Goal: Task Accomplishment & Management: Complete application form

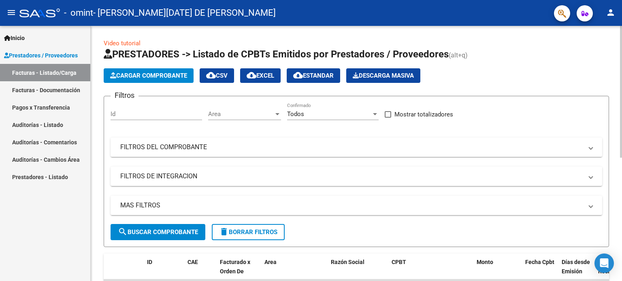
drag, startPoint x: 0, startPoint y: 0, endPoint x: 185, endPoint y: 225, distance: 290.9
click at [185, 225] on form "Filtros Id Area Area Todos Confirmado Mostrar totalizadores FILTROS DEL COMPROB…" at bounding box center [356, 171] width 505 height 151
click at [78, 228] on div "Inicio Instructivos Contacto OS Prestadores / Proveedores Facturas - Listado/Ca…" at bounding box center [45, 154] width 90 height 256
click at [149, 78] on span "Cargar Comprobante" at bounding box center [148, 75] width 77 height 7
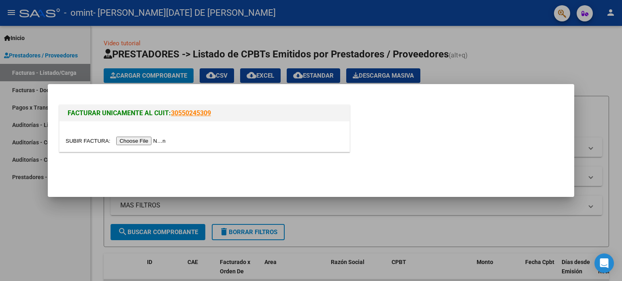
click at [158, 142] on input "file" at bounding box center [117, 141] width 102 height 9
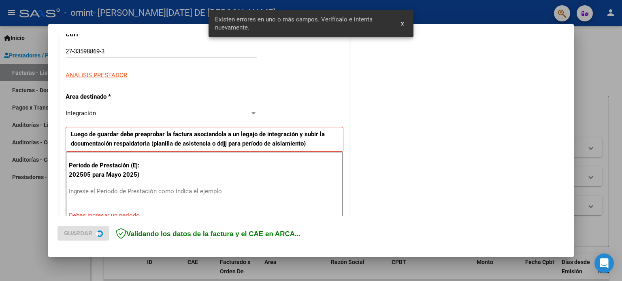
scroll to position [175, 0]
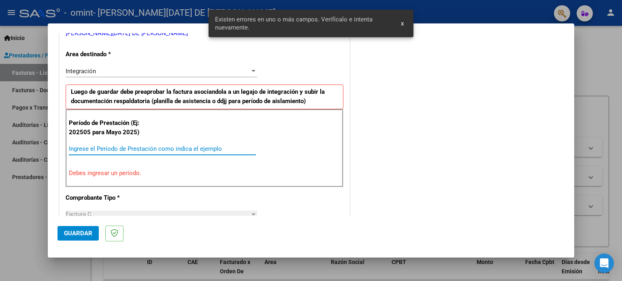
click at [178, 146] on input "Ingrese el Período de Prestación como indica el ejemplo" at bounding box center [162, 148] width 187 height 7
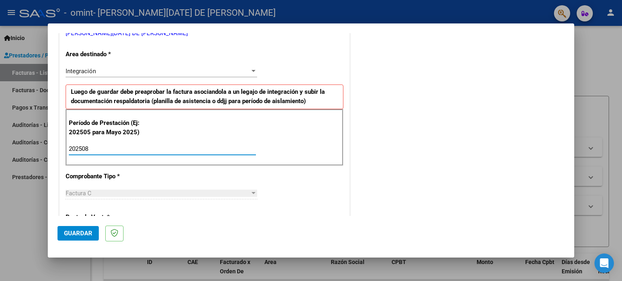
type input "202508"
click at [314, 170] on div "CUIT * 27-33598869-3 Ingresar CUIT ANALISIS PRESTADOR [PERSON_NAME][DATE] DE [P…" at bounding box center [205, 265] width 290 height 610
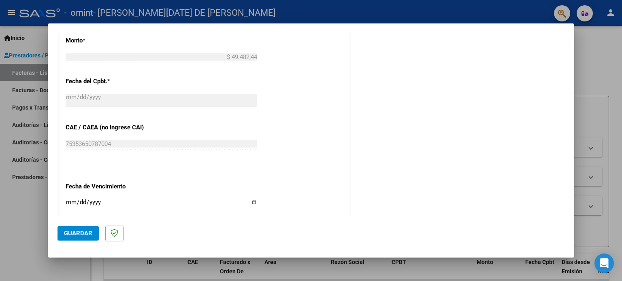
scroll to position [529, 0]
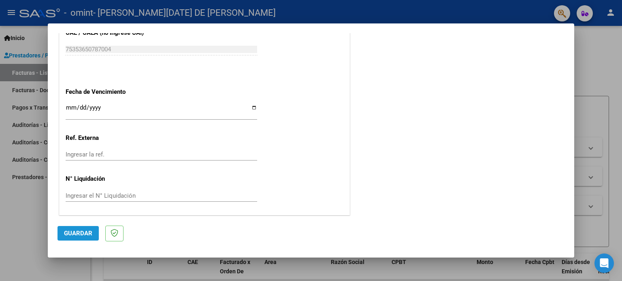
click at [68, 233] on span "Guardar" at bounding box center [78, 233] width 28 height 7
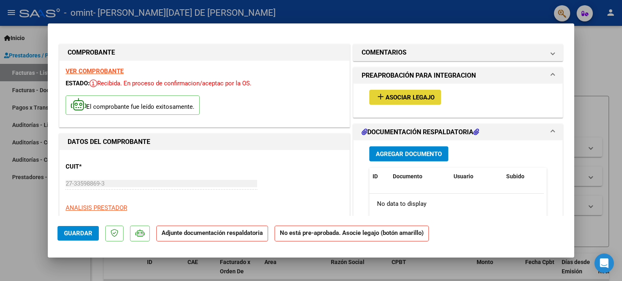
click at [420, 98] on span "Asociar Legajo" at bounding box center [410, 97] width 49 height 7
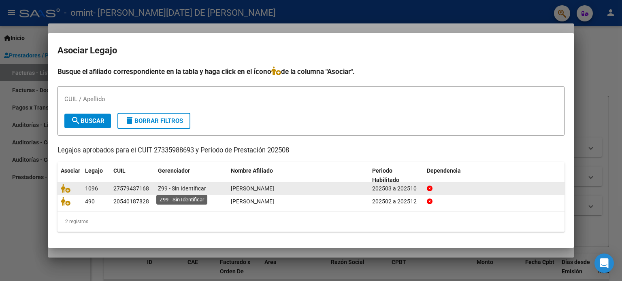
click at [173, 189] on span "Z99 - Sin Identificar" at bounding box center [182, 188] width 48 height 6
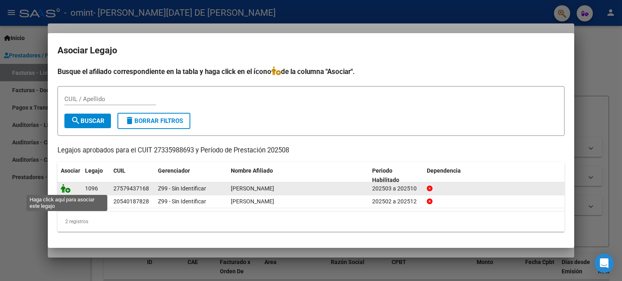
click at [67, 192] on icon at bounding box center [66, 188] width 10 height 9
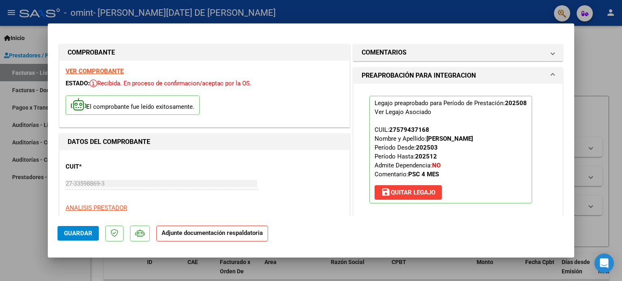
drag, startPoint x: 574, startPoint y: 59, endPoint x: 572, endPoint y: 67, distance: 8.3
click at [572, 67] on div "COMPROBANTE VER COMPROBANTE ESTADO: Recibida. En proceso de confirmacion/acepta…" at bounding box center [311, 140] width 622 height 281
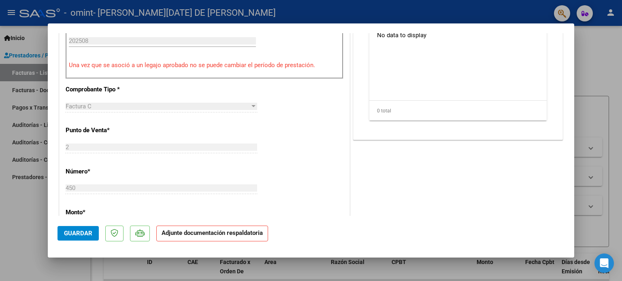
scroll to position [271, 0]
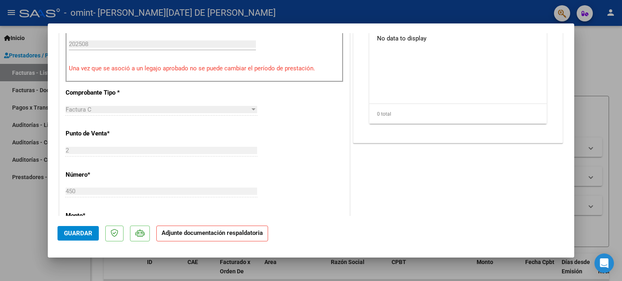
click at [465, 151] on div "COMENTARIOS Comentarios del Prestador / Gerenciador: PREAPROBACIÓN PARA INTEGRA…" at bounding box center [458, 130] width 213 height 716
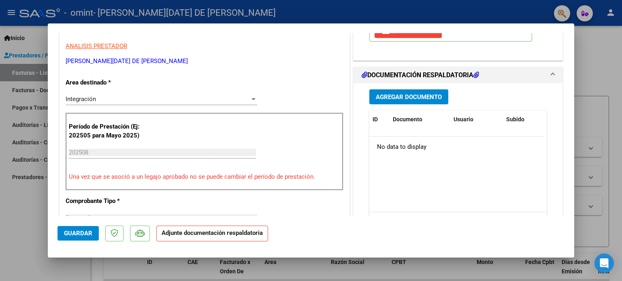
scroll to position [152, 0]
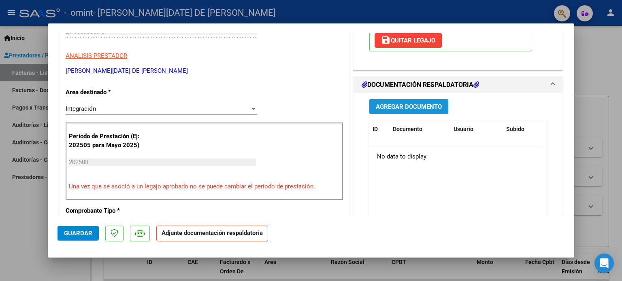
click at [398, 111] on button "Agregar Documento" at bounding box center [408, 106] width 79 height 15
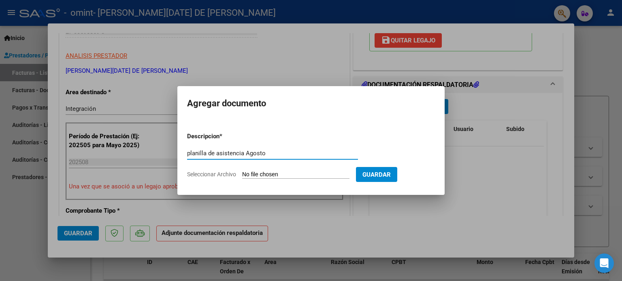
type input "planilla de asistencia Agosto"
click at [323, 177] on input "Seleccionar Archivo" at bounding box center [295, 175] width 107 height 8
click at [284, 173] on input "Seleccionar Archivo" at bounding box center [295, 175] width 107 height 8
click at [296, 174] on input "Seleccionar Archivo" at bounding box center [295, 175] width 107 height 8
type input "C:\fakepath\[PERSON_NAME].pdf"
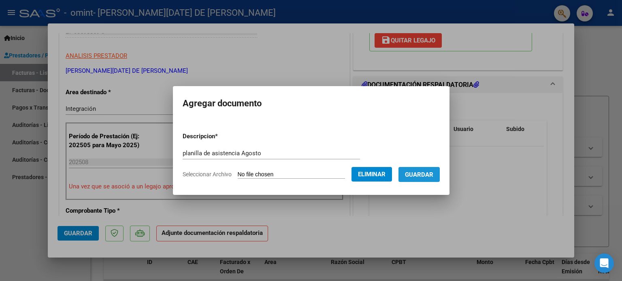
click at [431, 175] on span "Guardar" at bounding box center [419, 174] width 28 height 7
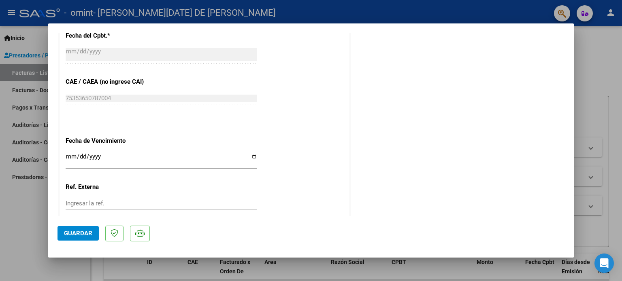
scroll to position [541, 0]
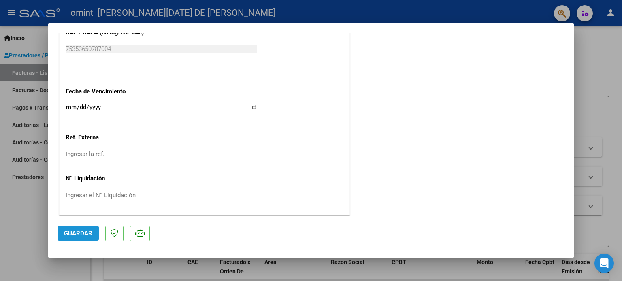
click at [77, 235] on span "Guardar" at bounding box center [78, 233] width 28 height 7
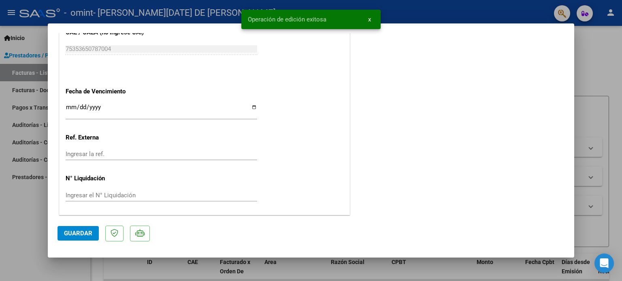
click at [30, 222] on div at bounding box center [311, 140] width 622 height 281
type input "$ 0,00"
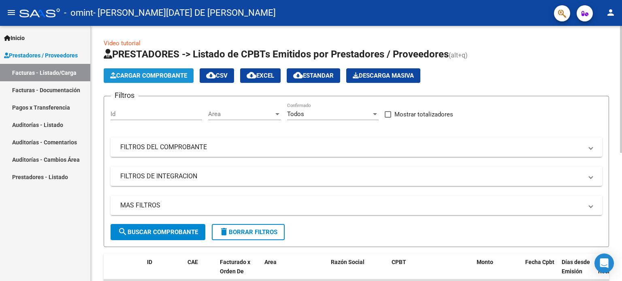
click at [160, 74] on span "Cargar Comprobante" at bounding box center [148, 75] width 77 height 7
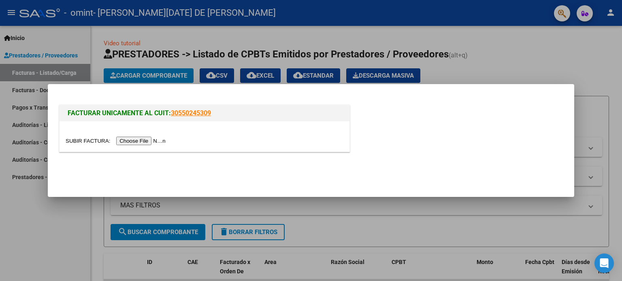
click at [145, 144] on input "file" at bounding box center [117, 141] width 102 height 9
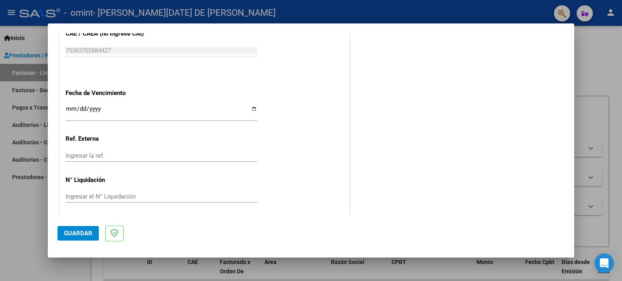
scroll to position [550, 0]
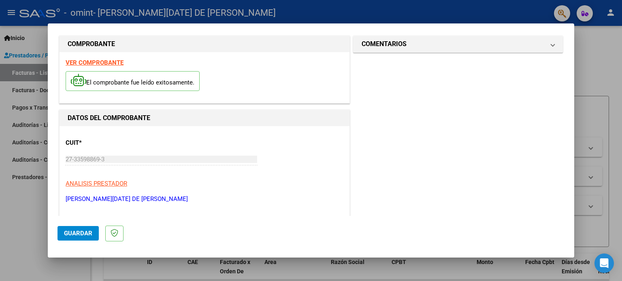
scroll to position [0, 0]
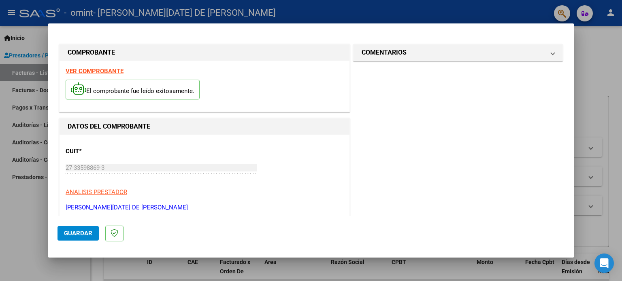
click at [300, 176] on div "CUIT * 27-33598869-3 Ingresar CUIT ANALISIS PRESTADOR [PERSON_NAME][DATE] DE [P…" at bounding box center [205, 176] width 278 height 71
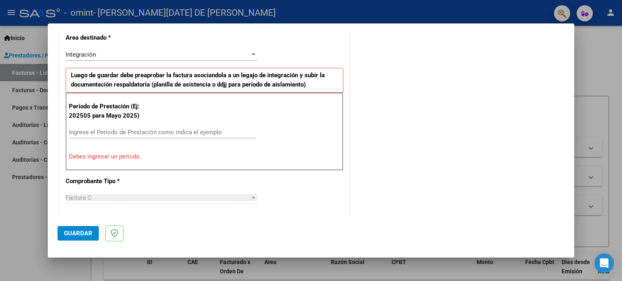
scroll to position [194, 0]
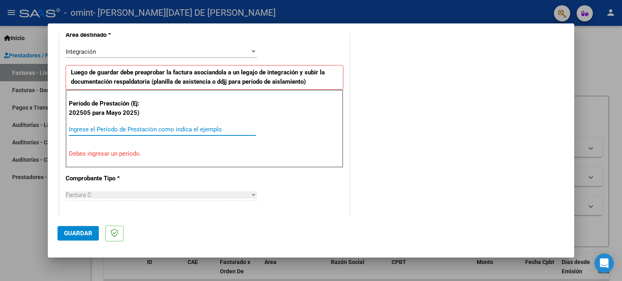
click at [183, 128] on input "Ingrese el Período de Prestación como indica el ejemplo" at bounding box center [162, 129] width 187 height 7
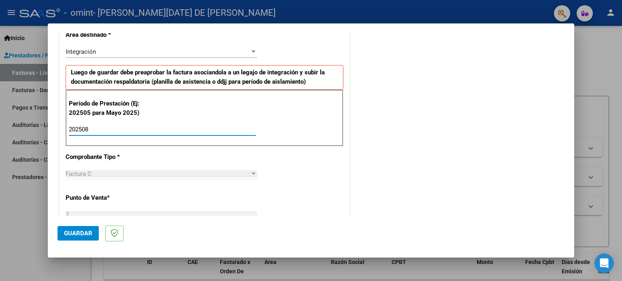
type input "202508"
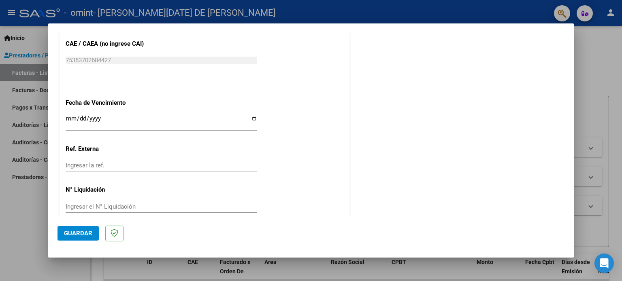
scroll to position [529, 0]
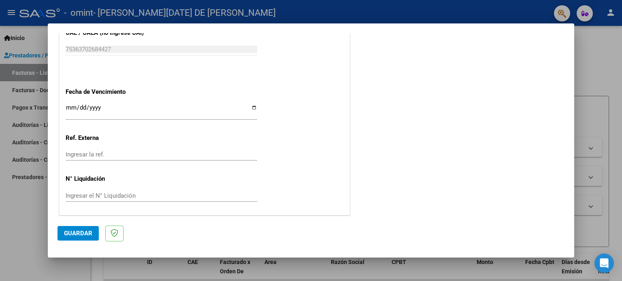
click at [81, 233] on span "Guardar" at bounding box center [78, 233] width 28 height 7
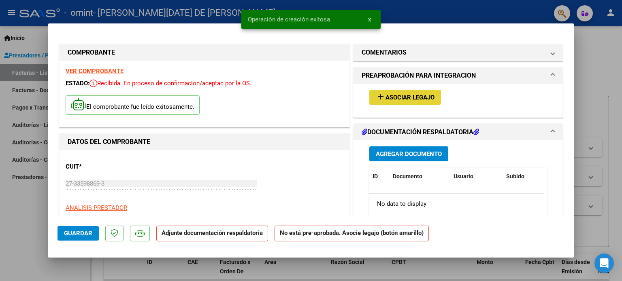
click at [401, 101] on span "Asociar Legajo" at bounding box center [410, 97] width 49 height 7
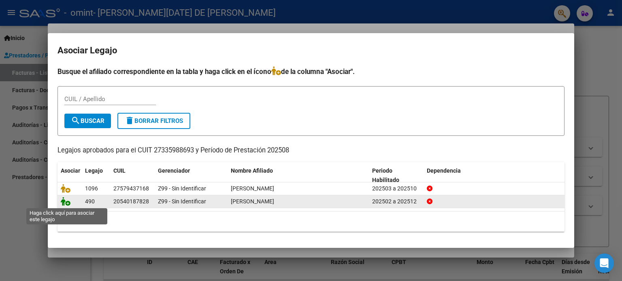
click at [67, 202] on icon at bounding box center [66, 201] width 10 height 9
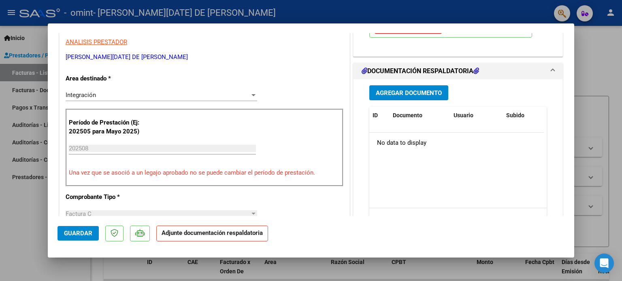
scroll to position [168, 0]
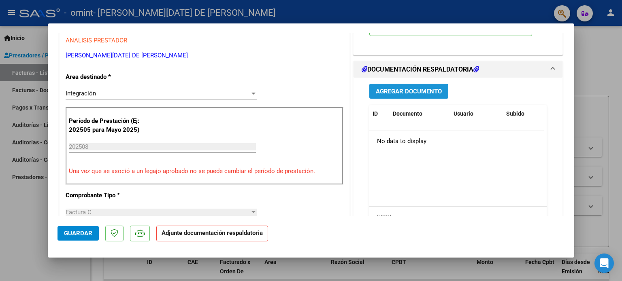
click at [401, 90] on span "Agregar Documento" at bounding box center [409, 91] width 66 height 7
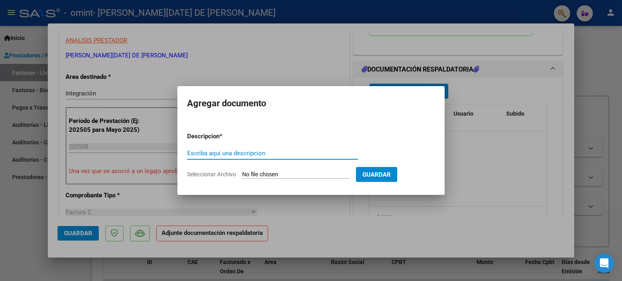
click at [239, 152] on input "Escriba aquí una descripcion" at bounding box center [272, 153] width 171 height 7
type input "A"
type input "Planilla de asistencia Agosto"
click at [293, 173] on input "Seleccionar Archivo" at bounding box center [295, 175] width 107 height 8
type input "C:\fakepath\[PERSON_NAME].pdf"
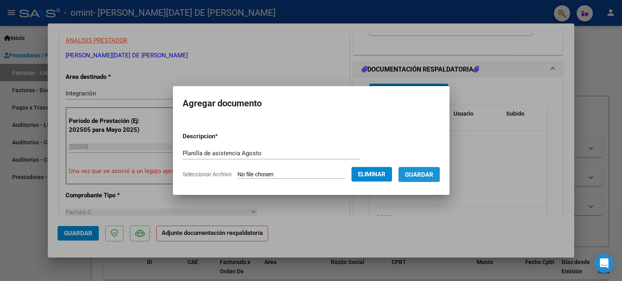
click at [431, 172] on span "Guardar" at bounding box center [419, 174] width 28 height 7
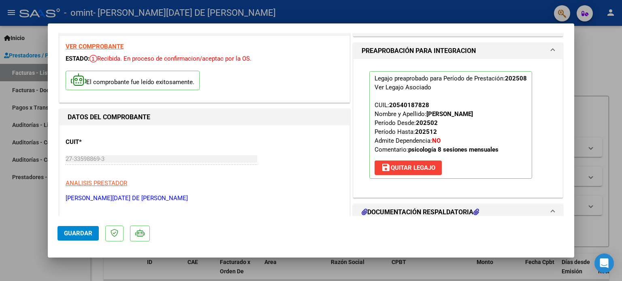
scroll to position [0, 0]
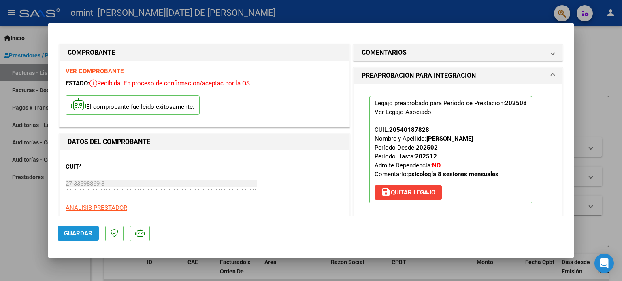
click at [79, 231] on span "Guardar" at bounding box center [78, 233] width 28 height 7
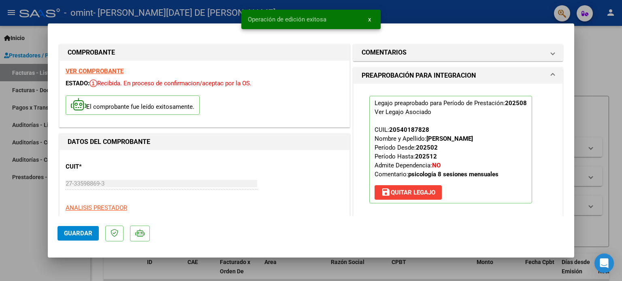
click at [8, 228] on div at bounding box center [311, 140] width 622 height 281
type input "$ 0,00"
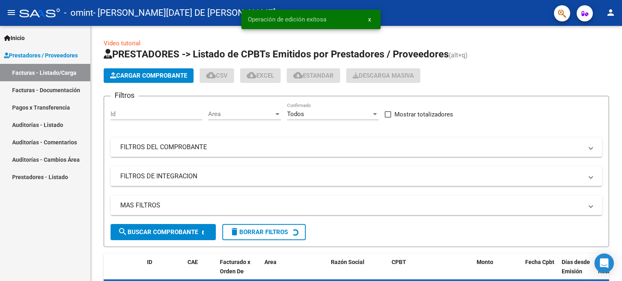
click at [8, 228] on div "Inicio Instructivos Contacto OS Prestadores / Proveedores Facturas - Listado/Ca…" at bounding box center [45, 154] width 90 height 256
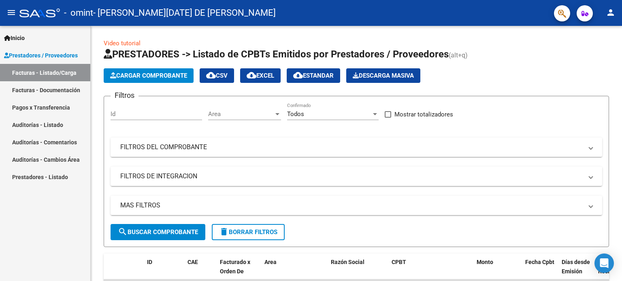
click at [28, 85] on link "Facturas - Documentación" at bounding box center [45, 89] width 90 height 17
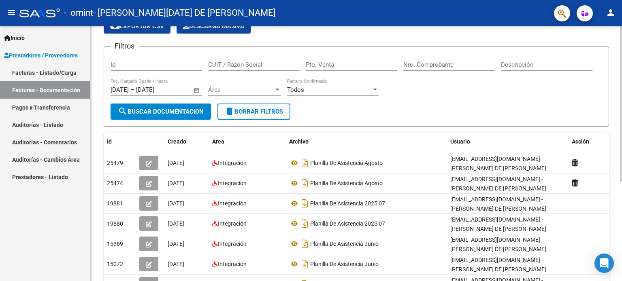
click at [622, 130] on div at bounding box center [621, 129] width 2 height 156
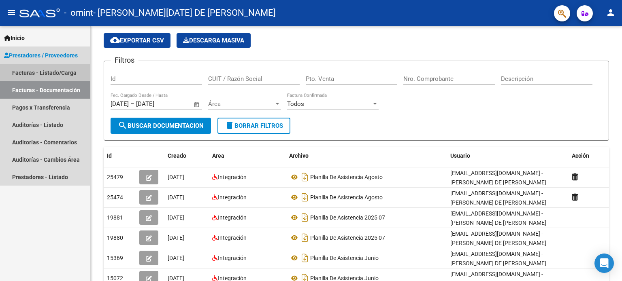
click at [52, 75] on link "Facturas - Listado/Carga" at bounding box center [45, 72] width 90 height 17
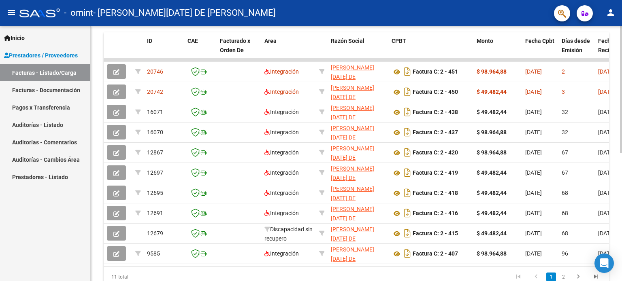
scroll to position [222, 0]
click at [617, 162] on div "Video tutorial PRESTADORES -> Listado de CPBTs Emitidos por Prestadores / Prove…" at bounding box center [357, 58] width 533 height 509
click at [48, 107] on link "Pagos x Transferencia" at bounding box center [45, 107] width 90 height 17
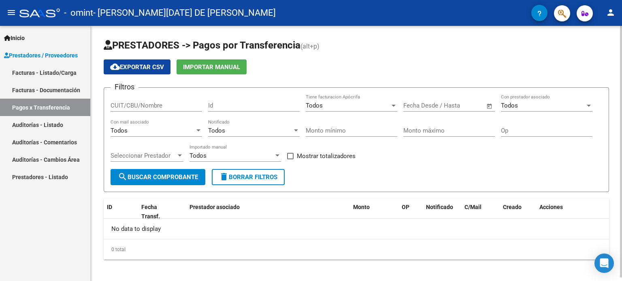
drag, startPoint x: 616, startPoint y: 76, endPoint x: 622, endPoint y: 113, distance: 37.2
click at [622, 113] on div "PRESTADORES -> Pagos por Transferencia (alt+p) cloud_download Exportar CSV Impo…" at bounding box center [357, 156] width 533 height 260
click at [622, 113] on div at bounding box center [621, 152] width 2 height 252
click at [53, 272] on div "Inicio Instructivos Contacto OS Prestadores / Proveedores Facturas - Listado/Ca…" at bounding box center [45, 154] width 90 height 256
click at [151, 185] on form "Filtros CUIT/CBU/Nombre Id Todos Tiene facturacion Apócrifa Fecha inicio – Fech…" at bounding box center [356, 139] width 505 height 105
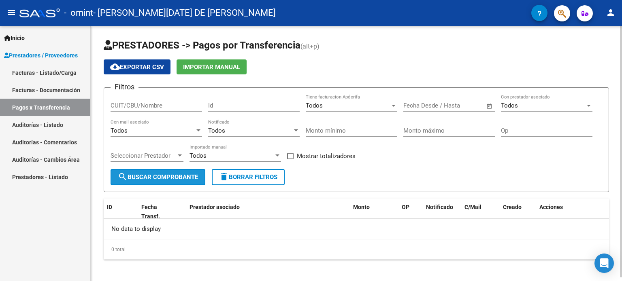
click at [149, 181] on button "search Buscar Comprobante" at bounding box center [158, 177] width 95 height 16
